Goal: Navigation & Orientation: Find specific page/section

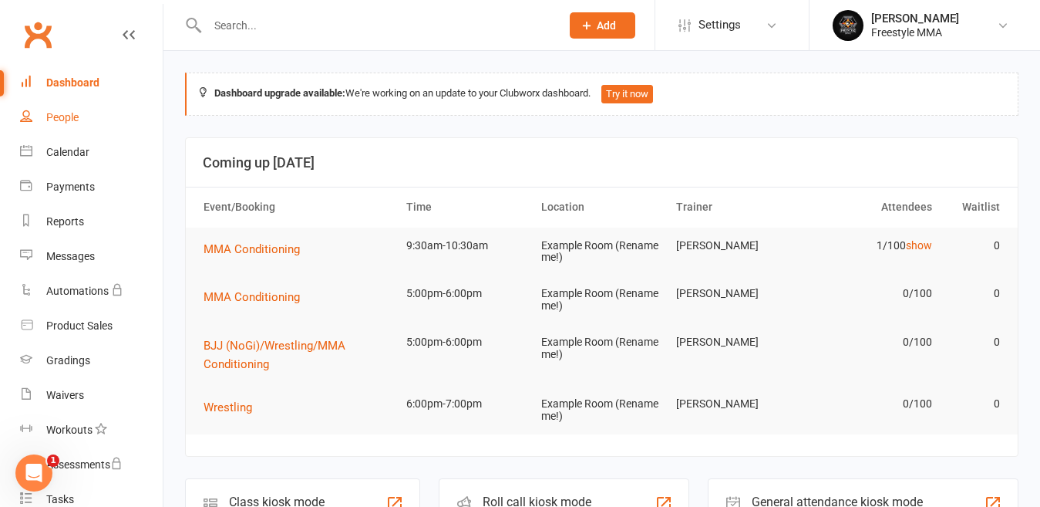
drag, startPoint x: 46, startPoint y: 125, endPoint x: 153, endPoint y: 85, distance: 114.5
click at [45, 125] on link "People" at bounding box center [91, 117] width 143 height 35
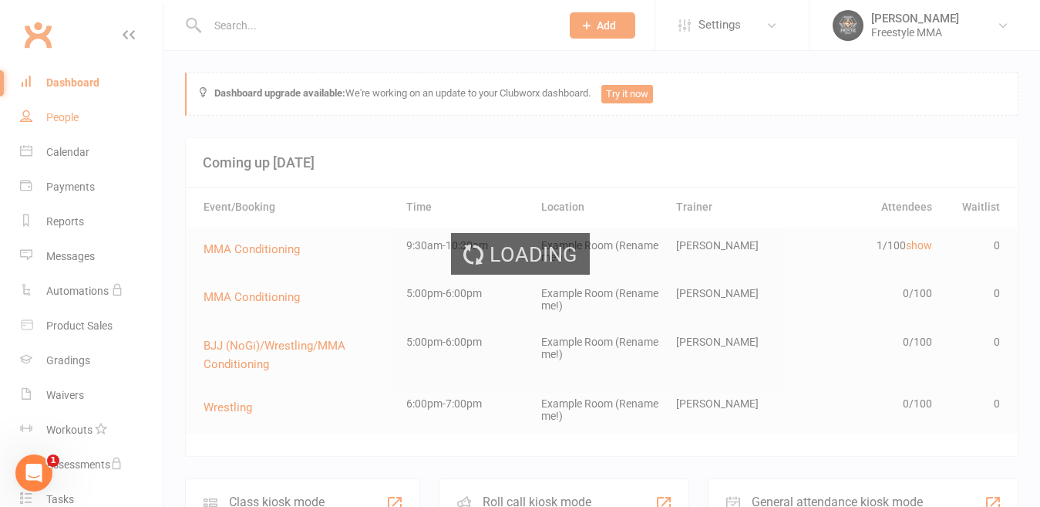
select select "50"
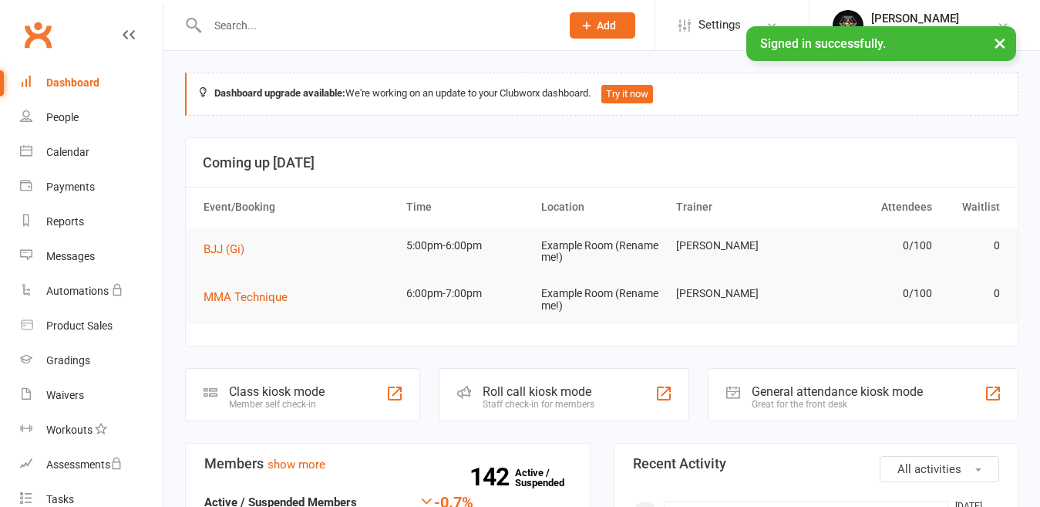
click at [1004, 45] on button "×" at bounding box center [1000, 42] width 28 height 33
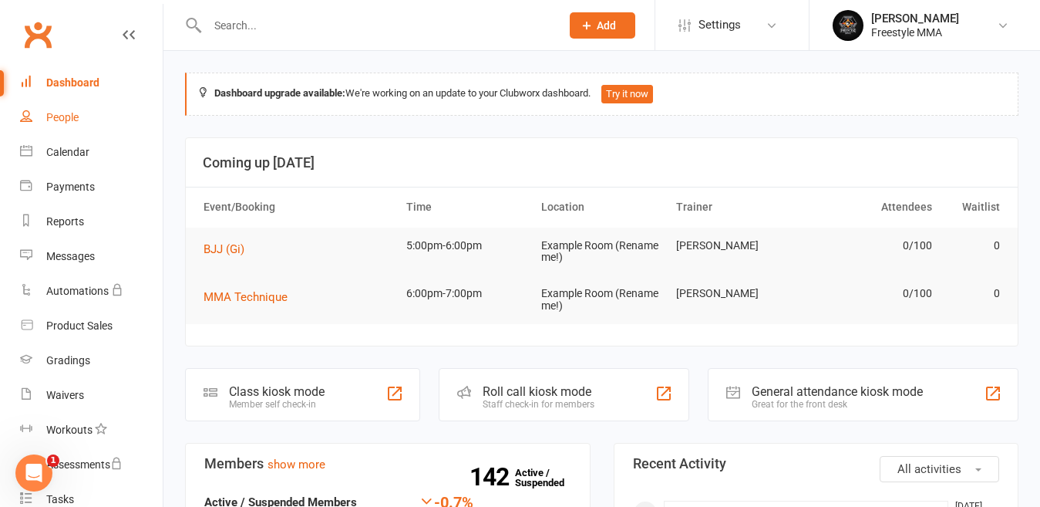
click at [85, 123] on link "People" at bounding box center [91, 117] width 143 height 35
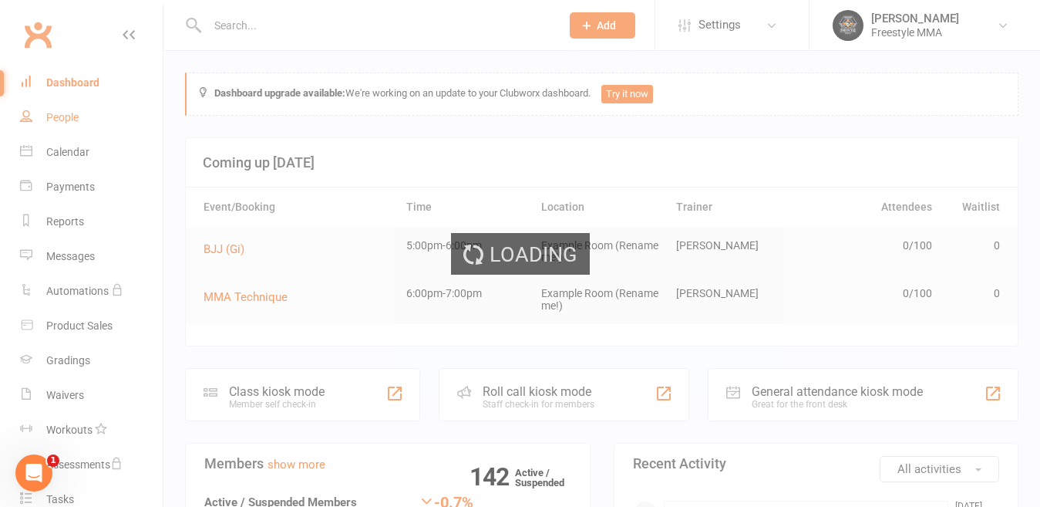
select select "50"
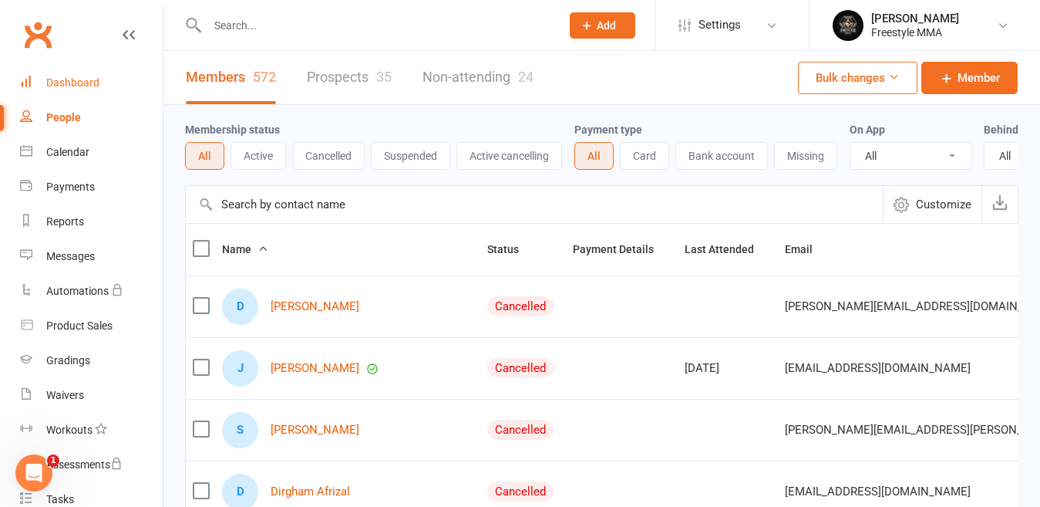
click at [48, 86] on div "Dashboard" at bounding box center [72, 82] width 53 height 12
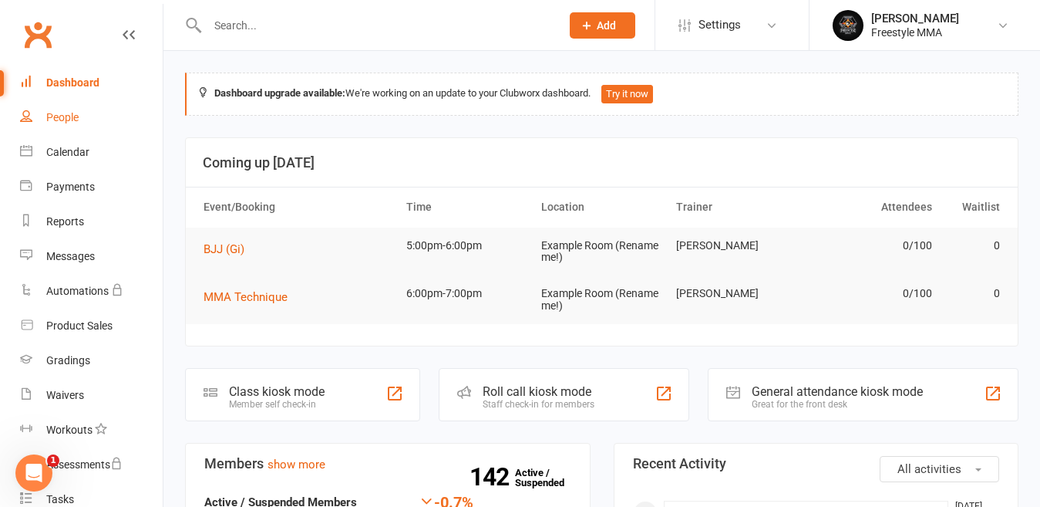
click at [71, 116] on div "People" at bounding box center [62, 117] width 32 height 12
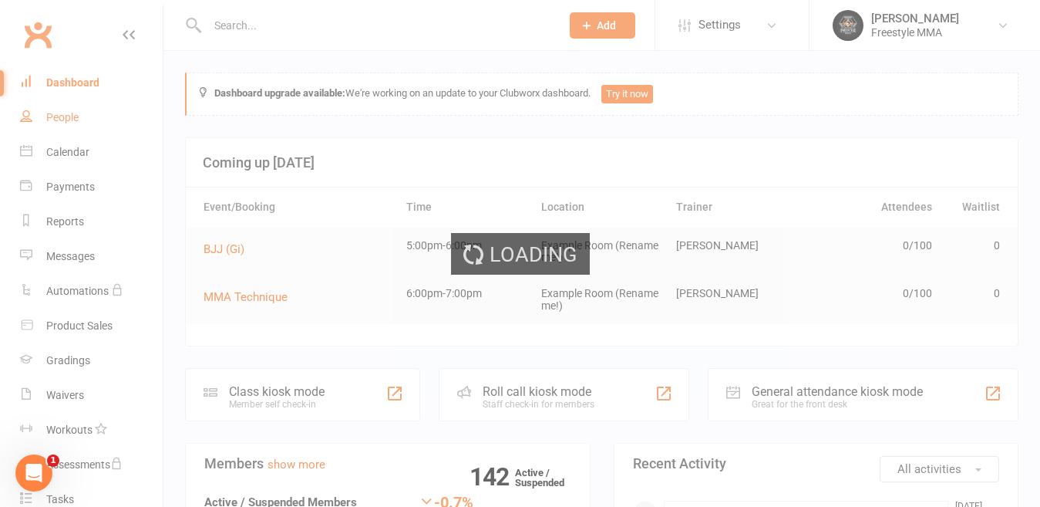
select select "50"
